Goal: Find contact information: Find contact information

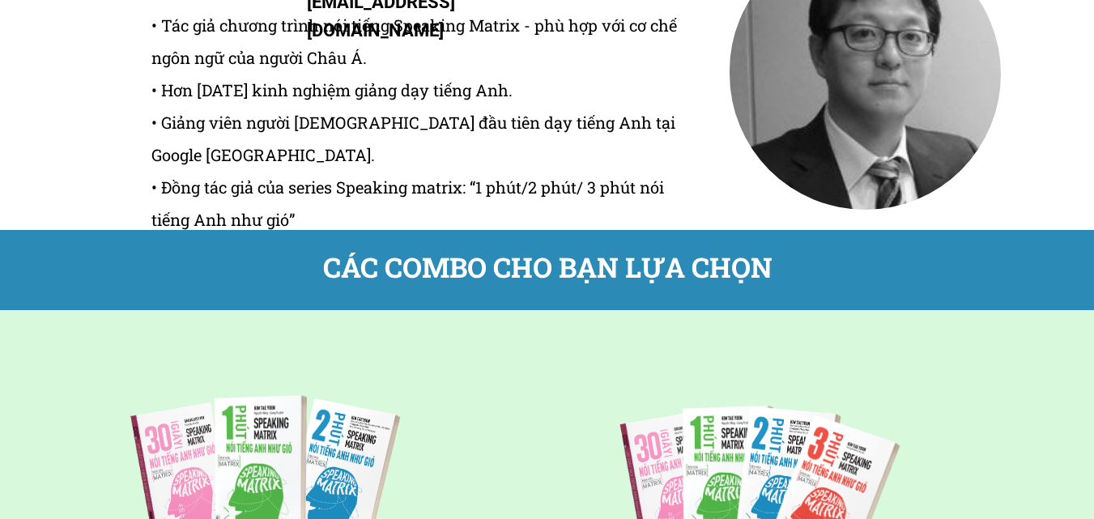
scroll to position [6724, 0]
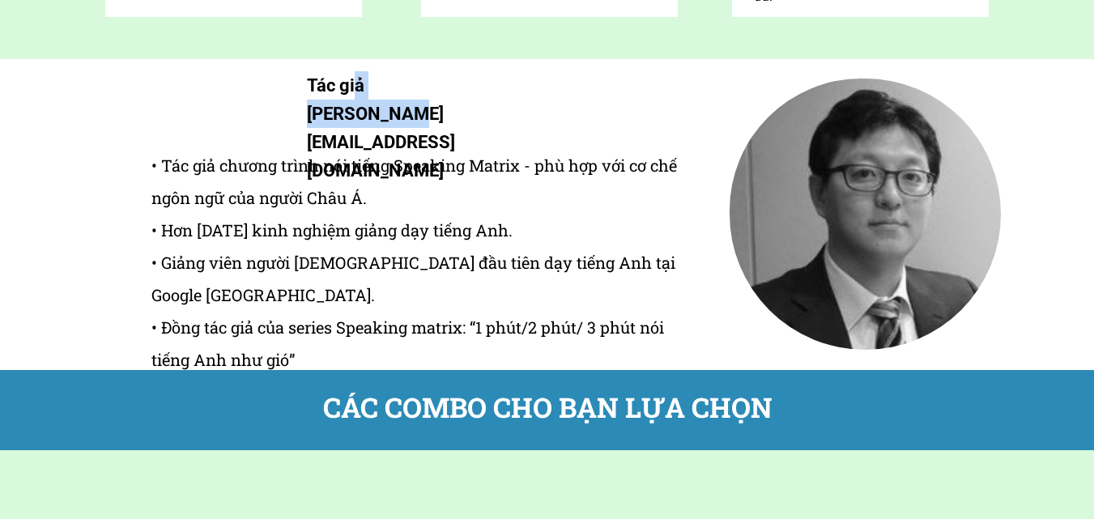
drag, startPoint x: 357, startPoint y: 91, endPoint x: 471, endPoint y: 96, distance: 114.3
click at [471, 96] on h1 "Tác giả [PERSON_NAME] [PERSON_NAME][EMAIL_ADDRESS][DOMAIN_NAME]" at bounding box center [404, 128] width 195 height 114
click at [476, 96] on h1 "Tác giả [PERSON_NAME] [PERSON_NAME][EMAIL_ADDRESS][DOMAIN_NAME]" at bounding box center [404, 128] width 195 height 114
drag, startPoint x: 497, startPoint y: 92, endPoint x: 366, endPoint y: 98, distance: 130.6
click at [366, 98] on h1 "Tác giả [PERSON_NAME] [PERSON_NAME][EMAIL_ADDRESS][DOMAIN_NAME]" at bounding box center [404, 128] width 195 height 114
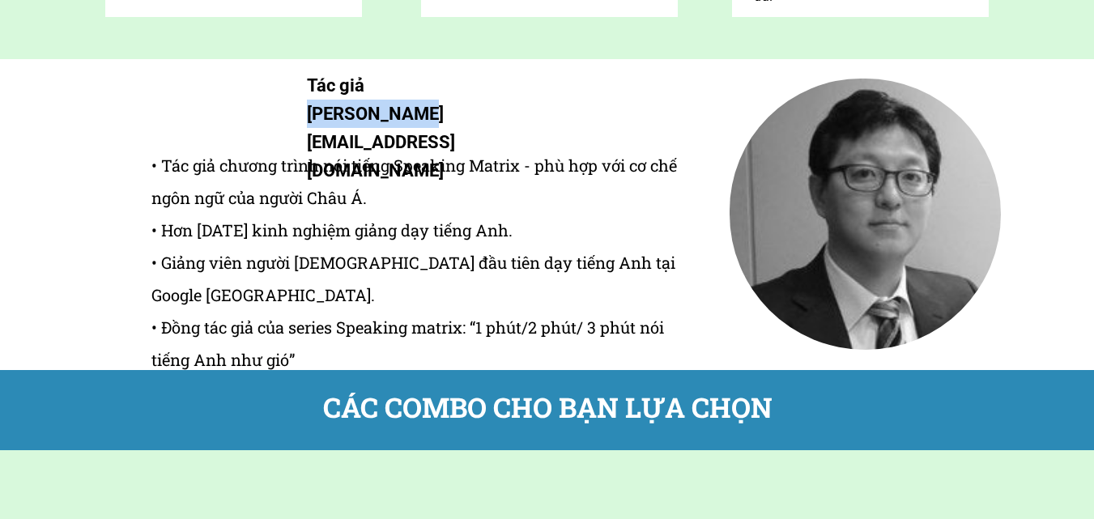
click at [385, 96] on h1 "Tác giả [PERSON_NAME] [PERSON_NAME][EMAIL_ADDRESS][DOMAIN_NAME]" at bounding box center [404, 128] width 195 height 114
drag, startPoint x: 369, startPoint y: 92, endPoint x: 495, endPoint y: 92, distance: 125.6
click at [495, 92] on h1 "Tác giả [PERSON_NAME] [PERSON_NAME][EMAIL_ADDRESS][DOMAIN_NAME]" at bounding box center [404, 128] width 195 height 114
copy h1 "[PERSON_NAME]"
